Goal: Obtain resource: Obtain resource

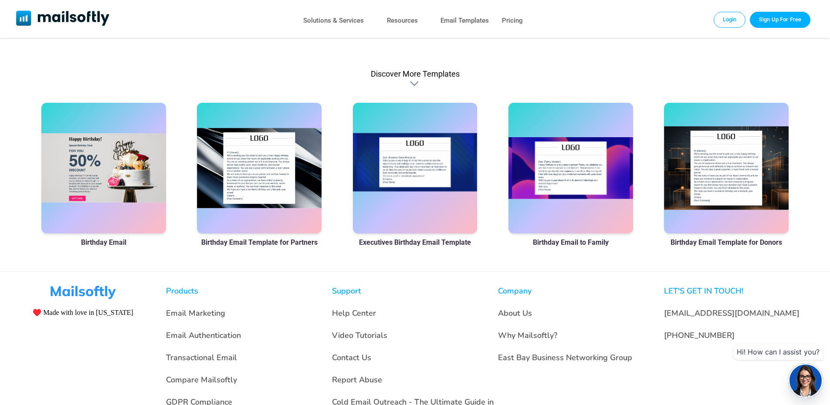
scroll to position [566, 0]
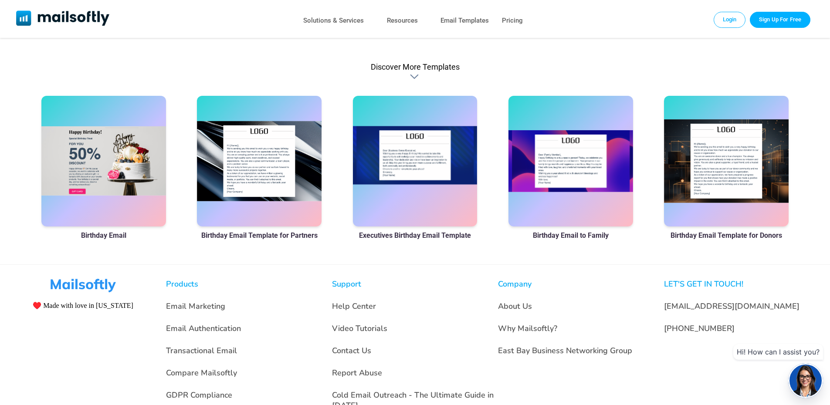
click at [392, 198] on div at bounding box center [415, 161] width 125 height 131
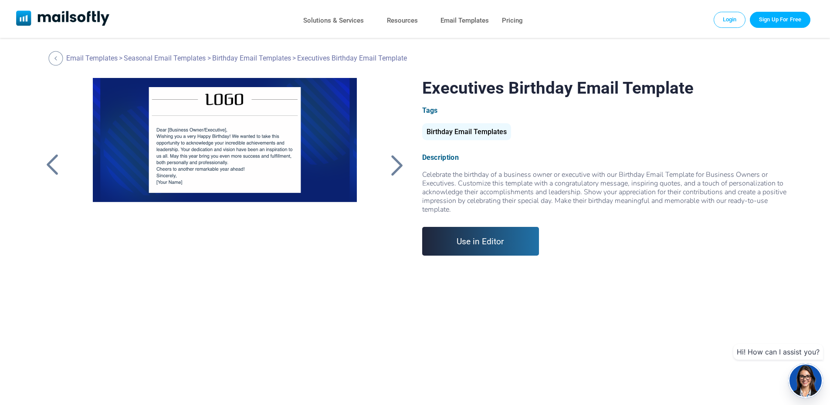
click at [60, 62] on div at bounding box center [56, 58] width 14 height 14
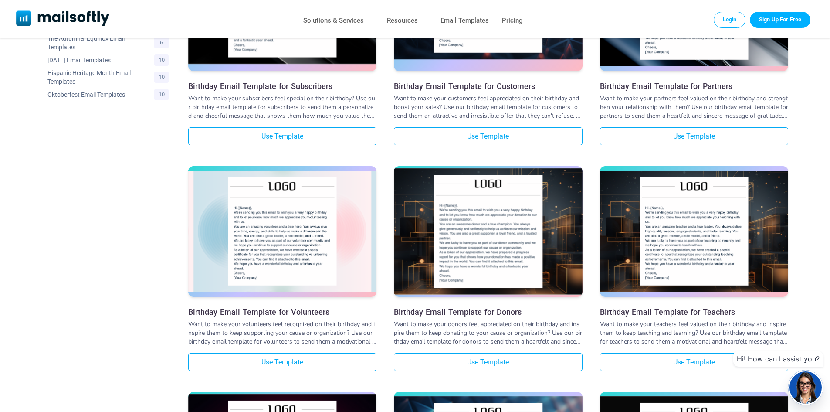
scroll to position [697, 0]
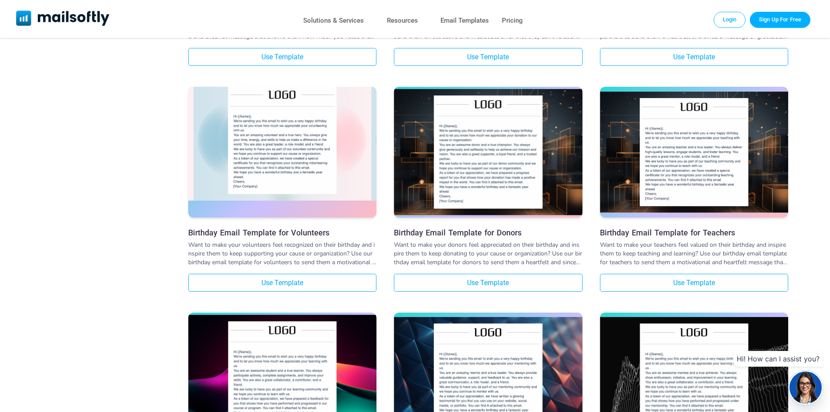
click at [320, 203] on div at bounding box center [282, 152] width 188 height 131
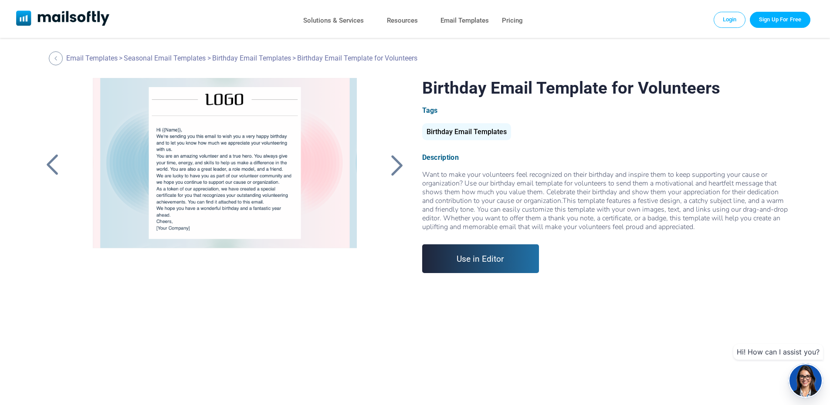
click at [476, 261] on link "Use in Editor" at bounding box center [480, 258] width 117 height 29
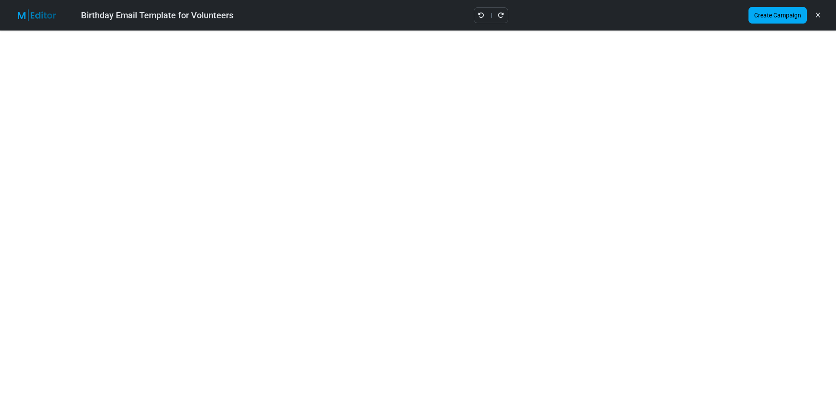
click at [40, 14] on img at bounding box center [42, 15] width 57 height 12
